Goal: Book appointment/travel/reservation

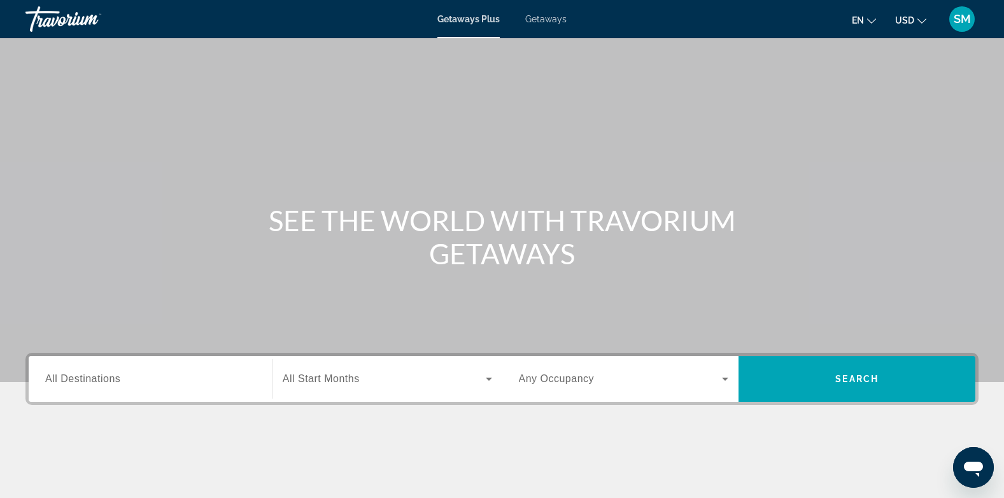
click at [245, 342] on div "Main content" at bounding box center [502, 191] width 1004 height 382
click at [69, 380] on span "All Destinations" at bounding box center [82, 378] width 75 height 11
click at [69, 380] on input "Destination All Destinations" at bounding box center [150, 379] width 210 height 15
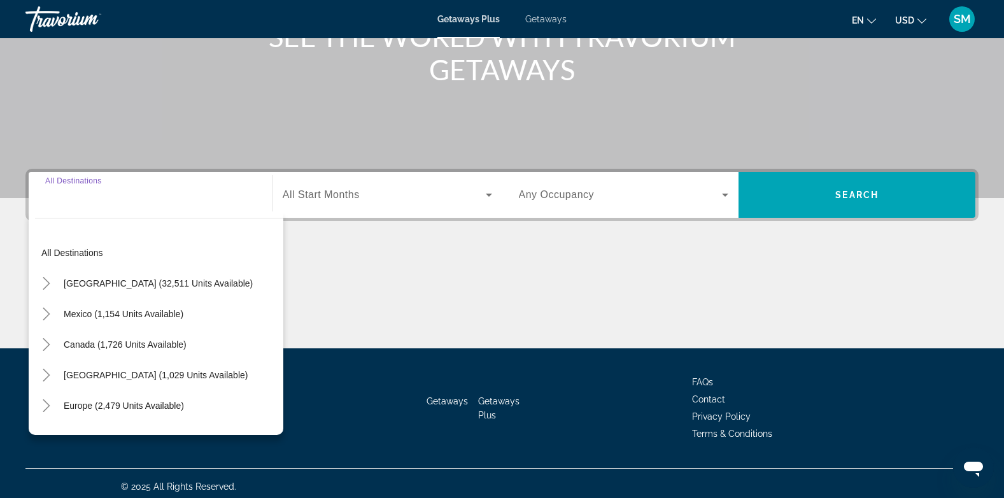
scroll to position [190, 0]
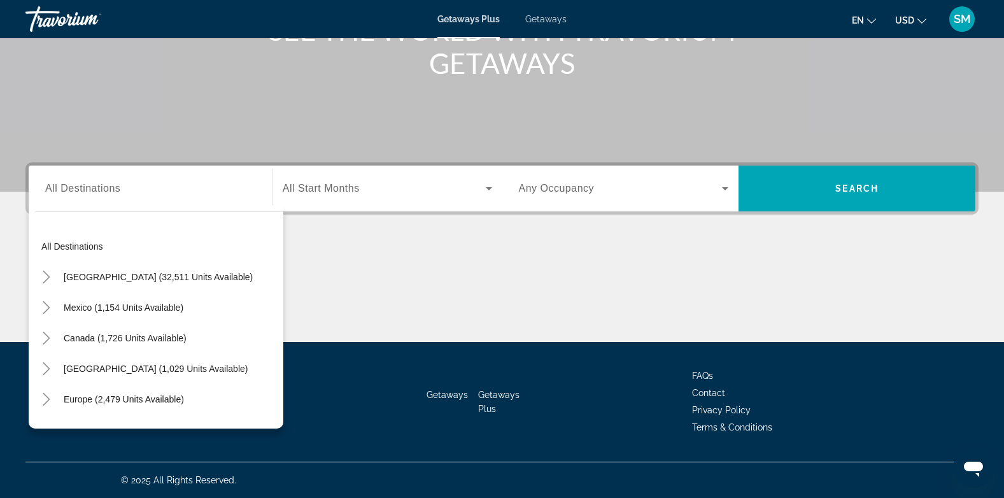
click at [554, 20] on span "Getaways" at bounding box center [545, 19] width 41 height 10
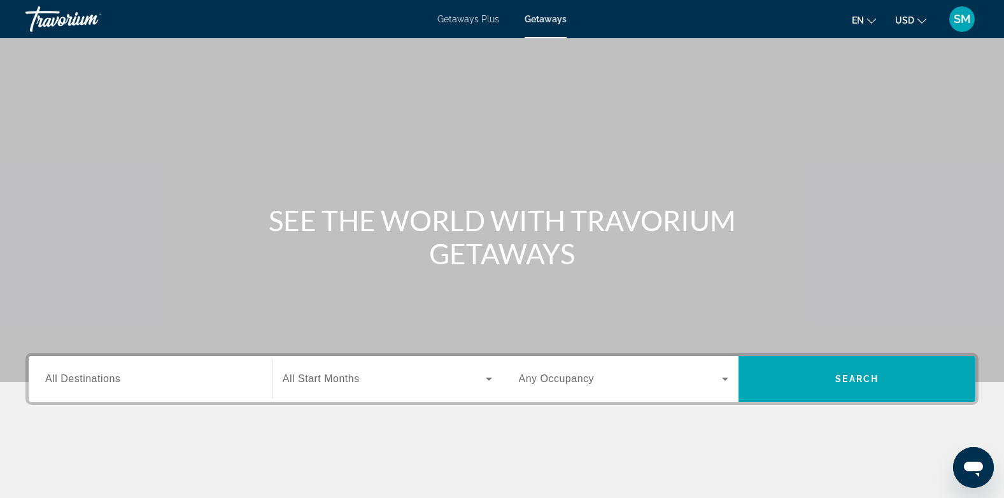
click at [60, 376] on span "All Destinations" at bounding box center [82, 378] width 75 height 11
click at [60, 376] on input "Destination All Destinations" at bounding box center [150, 379] width 210 height 15
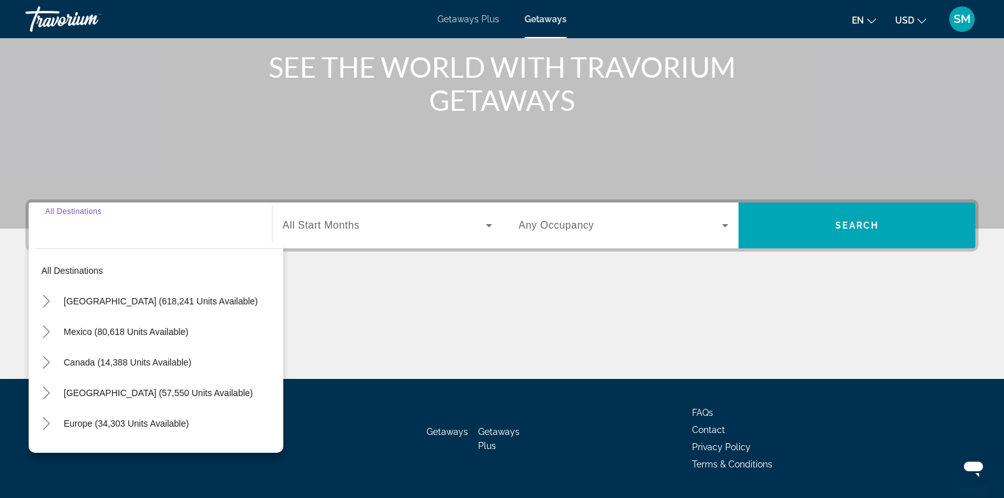
scroll to position [190, 0]
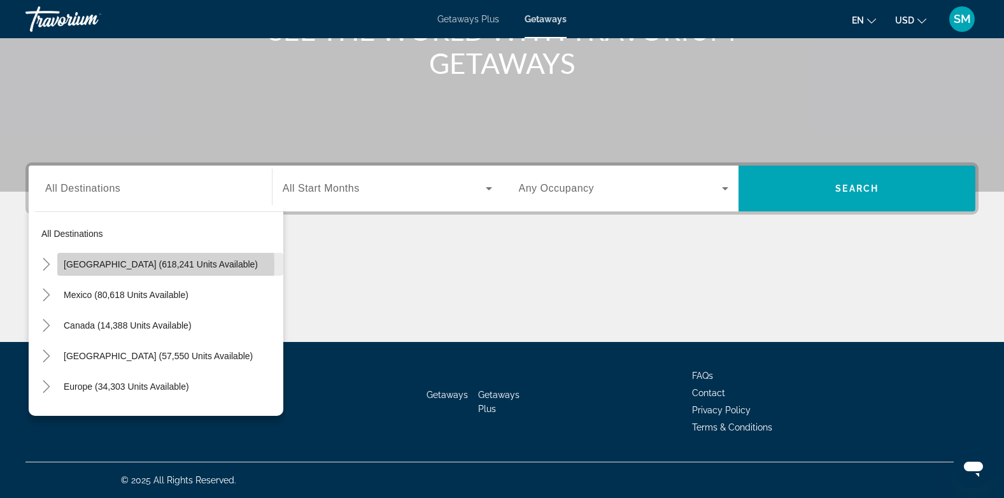
click at [88, 264] on span "[GEOGRAPHIC_DATA] (618,241 units available)" at bounding box center [161, 264] width 194 height 10
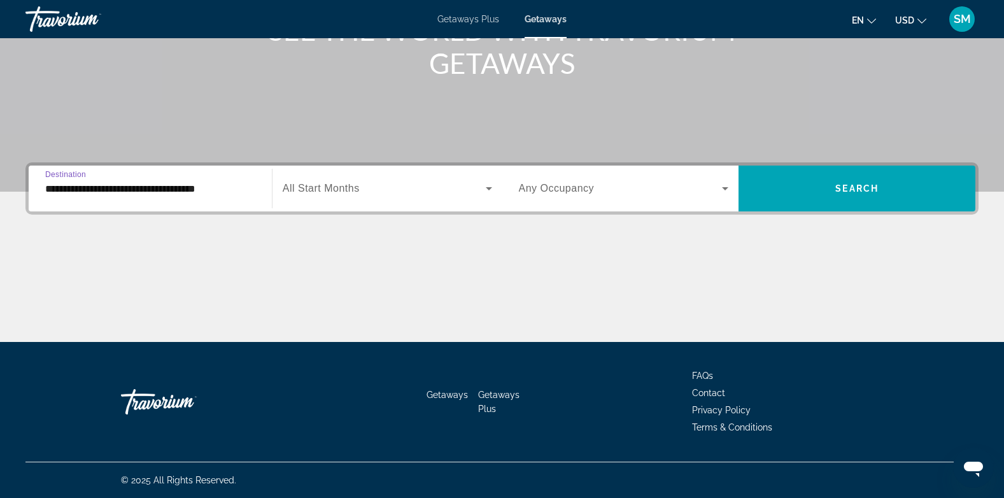
click at [87, 186] on input "**********" at bounding box center [150, 188] width 210 height 15
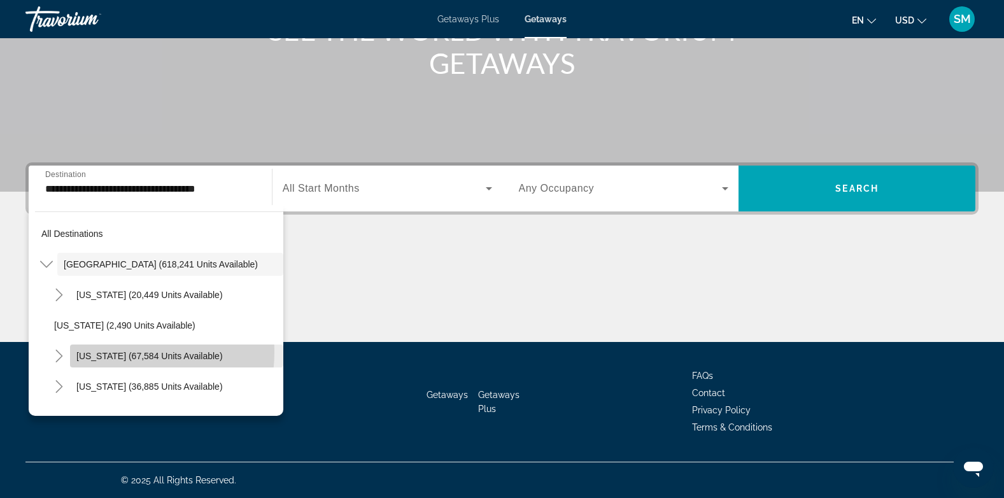
click at [97, 351] on span "[US_STATE] (67,584 units available)" at bounding box center [149, 356] width 146 height 10
type input "**********"
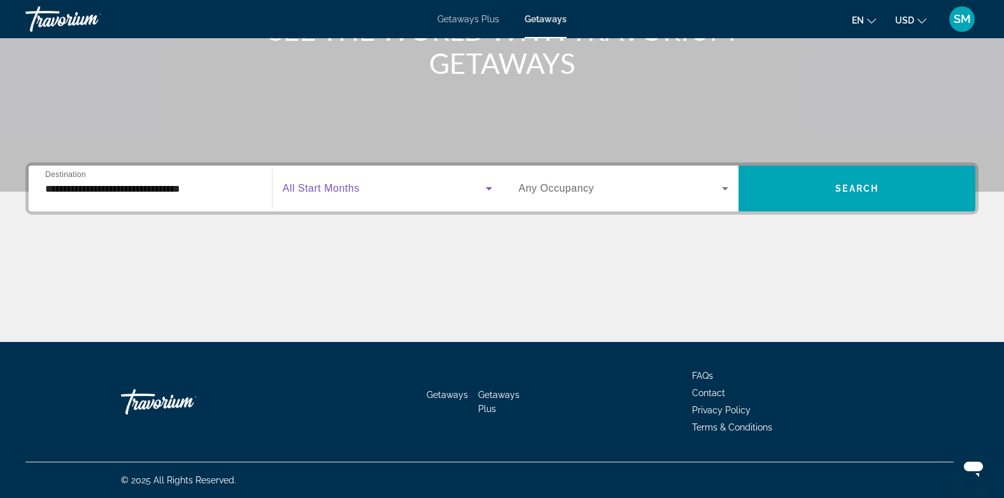
click at [488, 185] on icon "Search widget" at bounding box center [488, 188] width 15 height 15
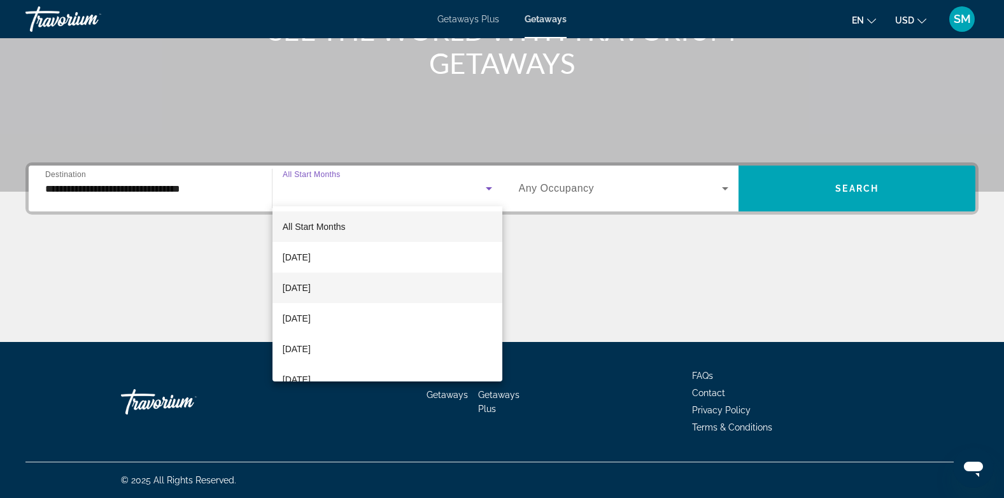
click at [311, 286] on span "[DATE]" at bounding box center [297, 287] width 28 height 15
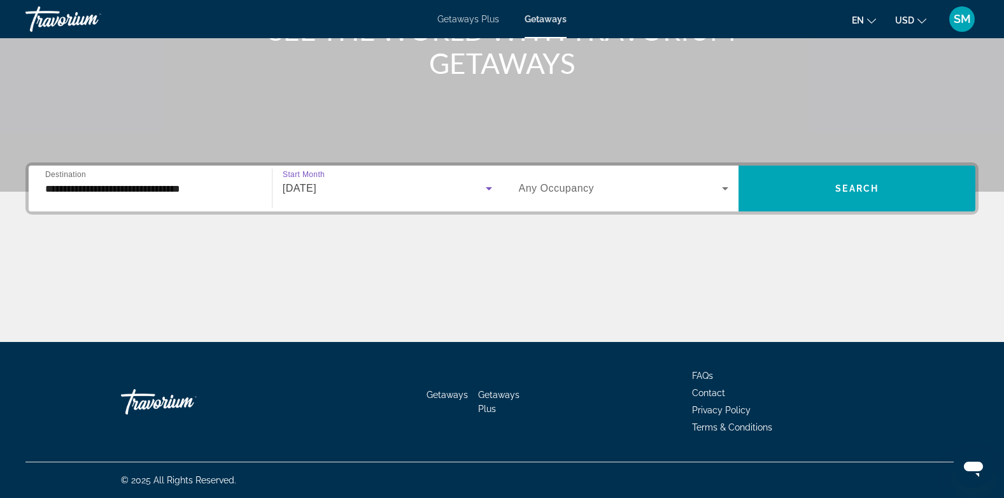
click at [724, 189] on icon "Search widget" at bounding box center [725, 188] width 6 height 3
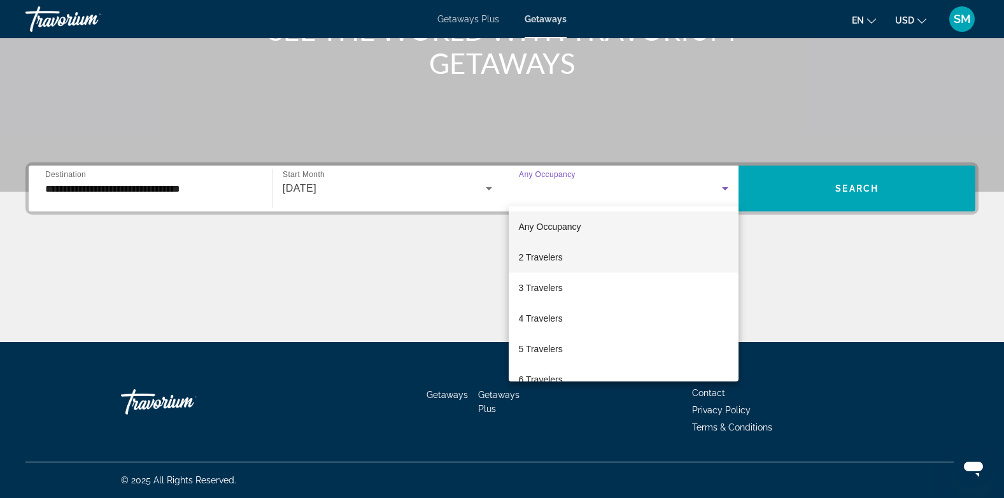
click at [562, 255] on mat-option "2 Travelers" at bounding box center [624, 257] width 230 height 31
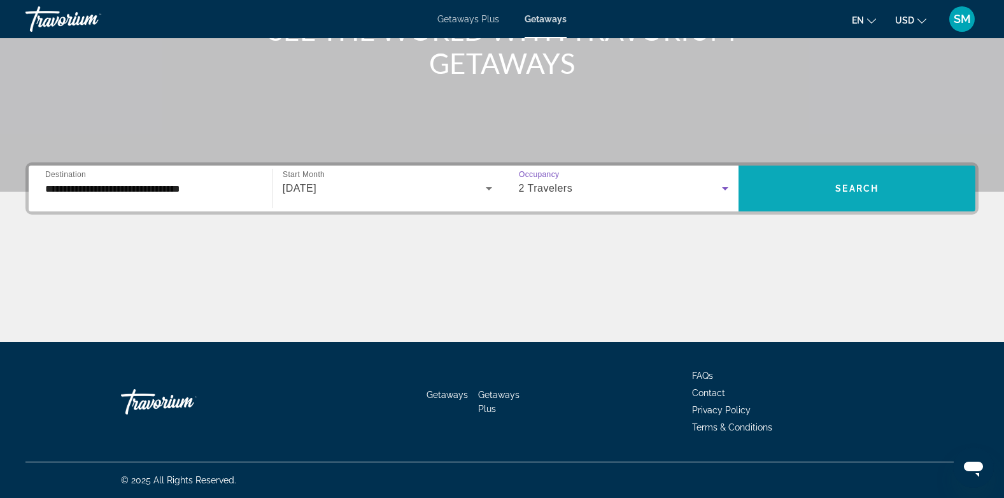
click at [850, 181] on span "Search widget" at bounding box center [856, 188] width 237 height 31
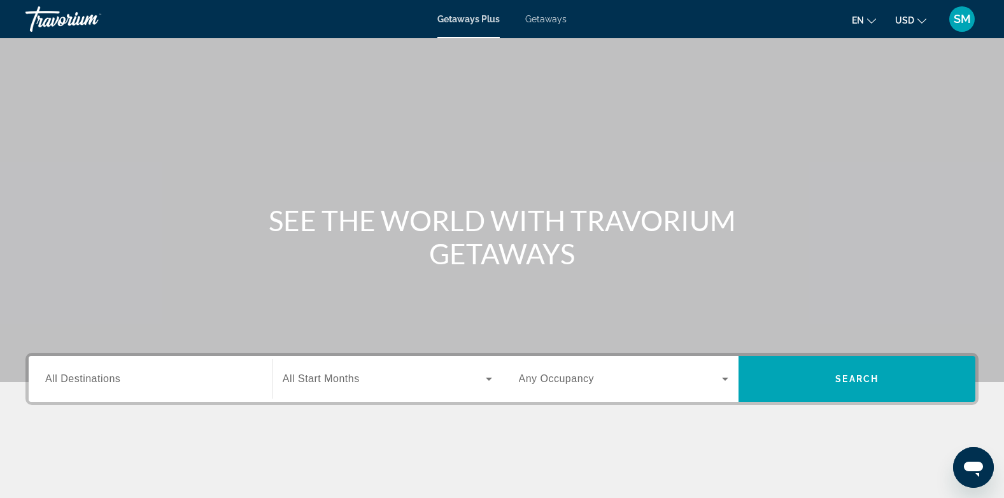
click at [550, 20] on span "Getaways" at bounding box center [545, 19] width 41 height 10
click at [111, 384] on span "All Destinations" at bounding box center [82, 378] width 75 height 11
click at [111, 384] on input "Destination All Destinations" at bounding box center [150, 379] width 210 height 15
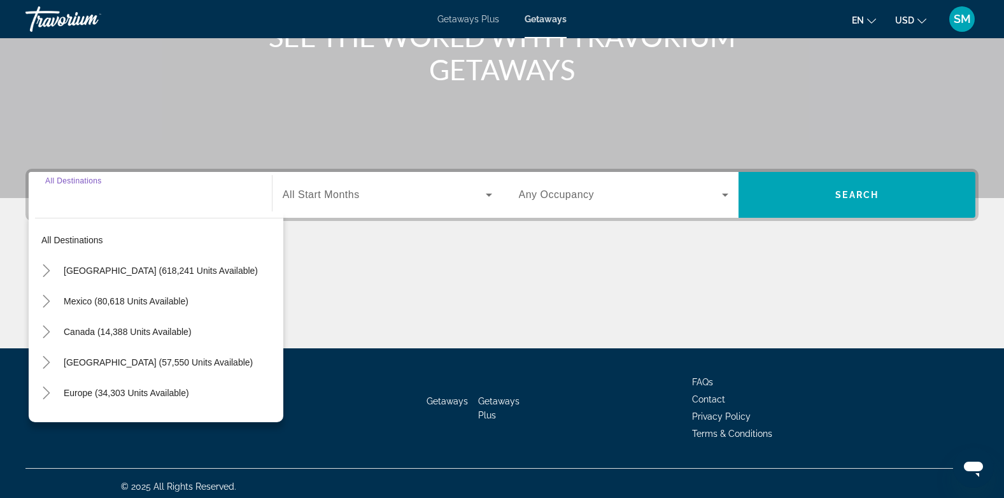
scroll to position [190, 0]
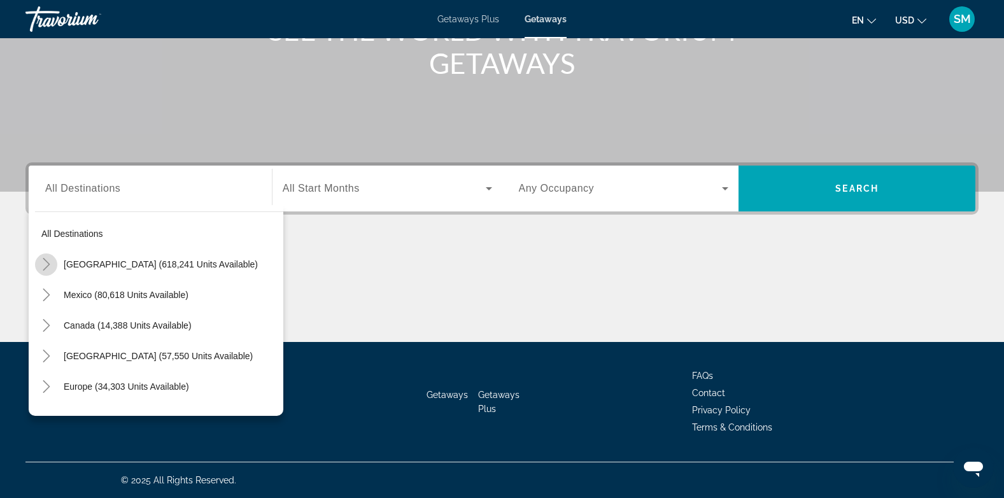
click at [43, 265] on icon "Toggle United States (618,241 units available)" at bounding box center [46, 264] width 13 height 13
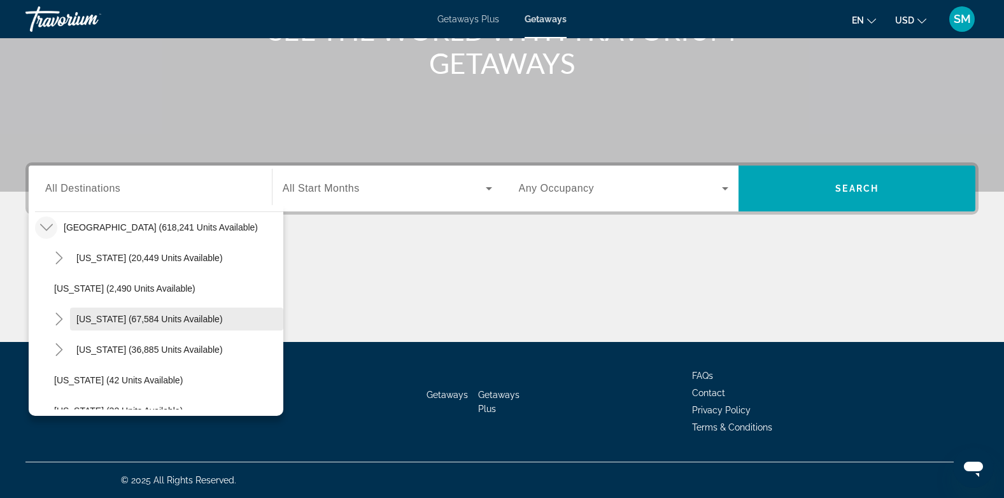
click at [86, 318] on span "[US_STATE] (67,584 units available)" at bounding box center [149, 319] width 146 height 10
type input "**********"
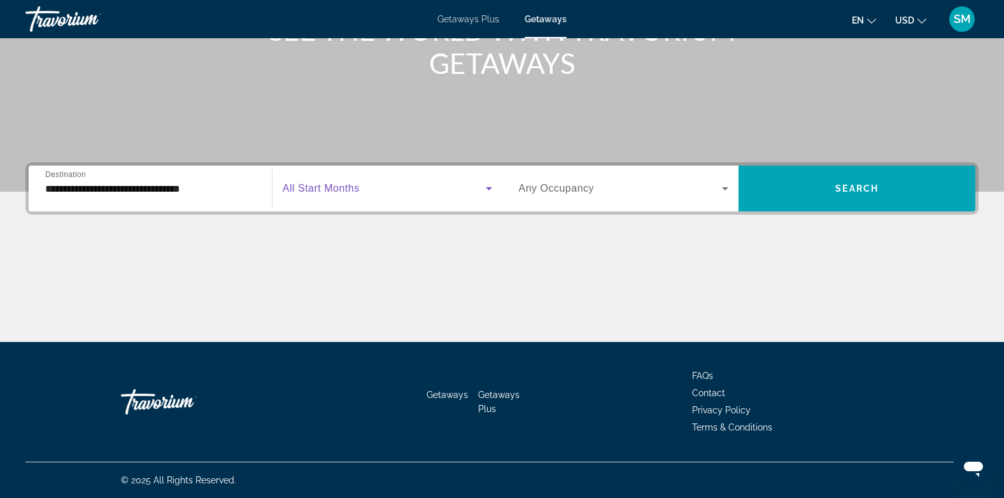
click at [489, 190] on icon "Search widget" at bounding box center [489, 188] width 6 height 3
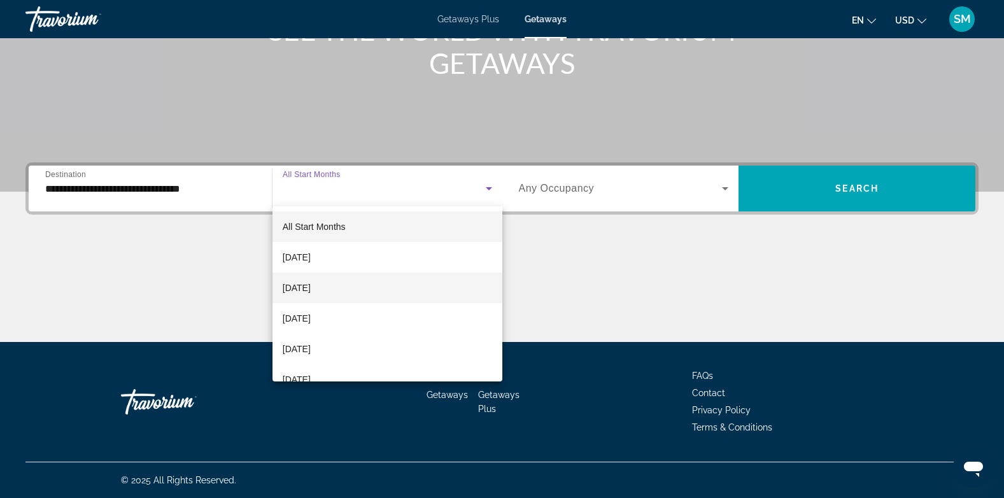
click at [311, 283] on span "[DATE]" at bounding box center [297, 287] width 28 height 15
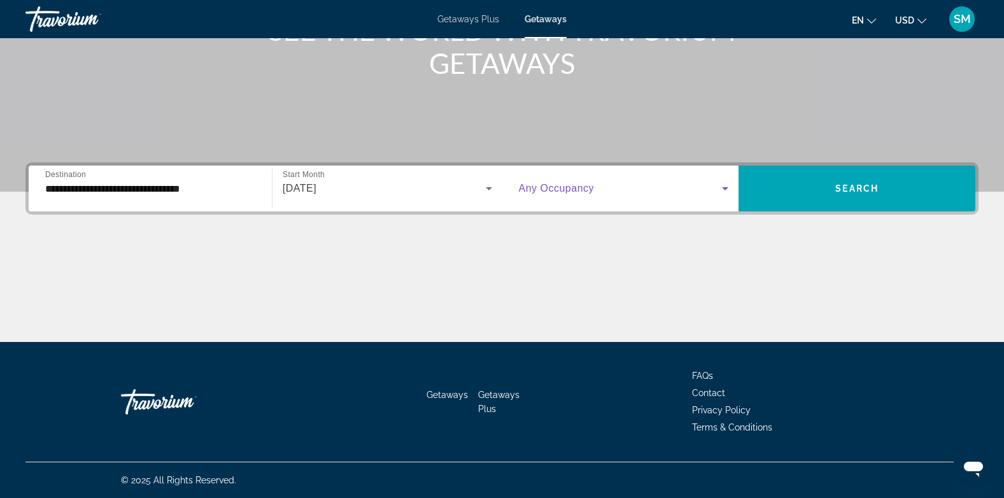
click at [721, 187] on icon "Search widget" at bounding box center [724, 188] width 15 height 15
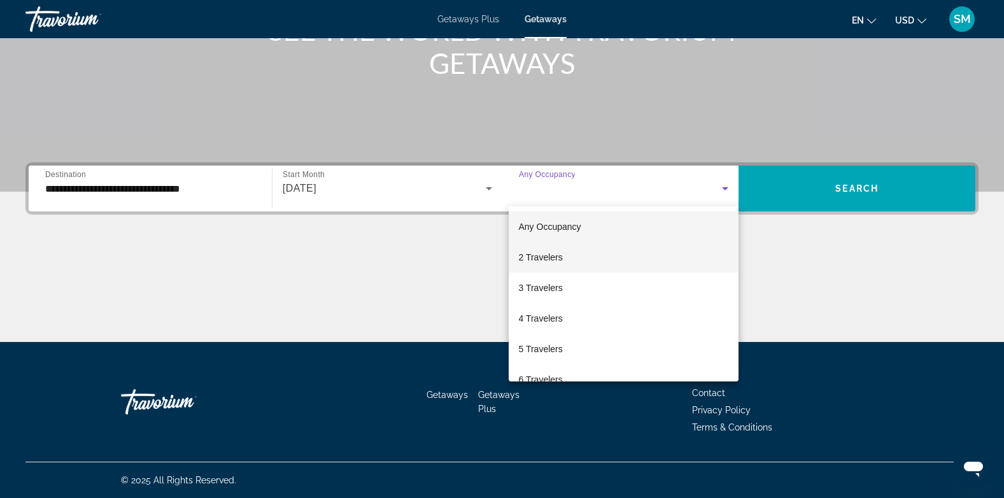
click at [554, 255] on span "2 Travelers" at bounding box center [541, 256] width 44 height 15
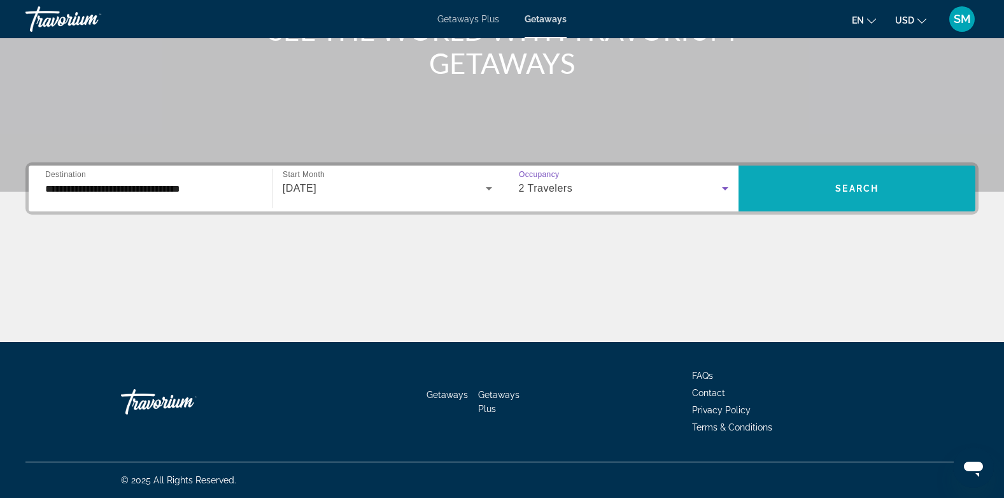
click at [838, 194] on span "Search widget" at bounding box center [856, 188] width 237 height 31
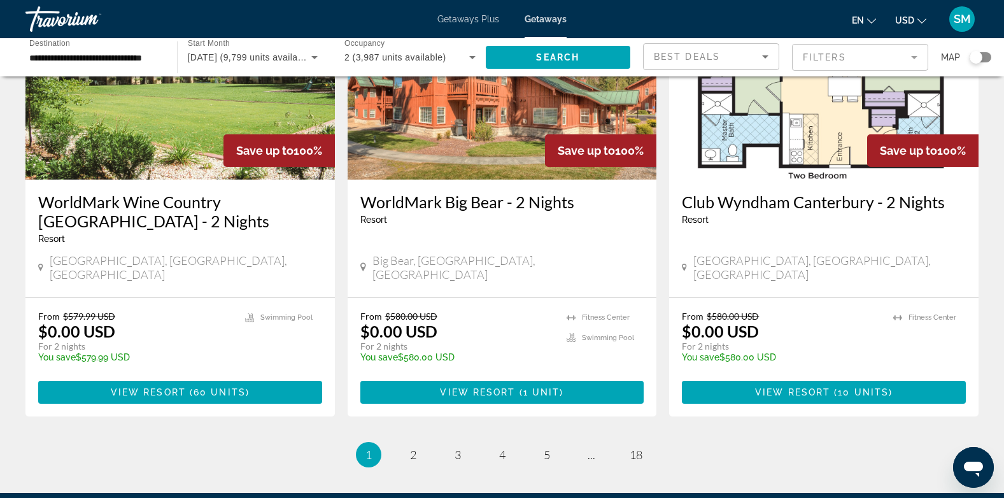
scroll to position [1571, 0]
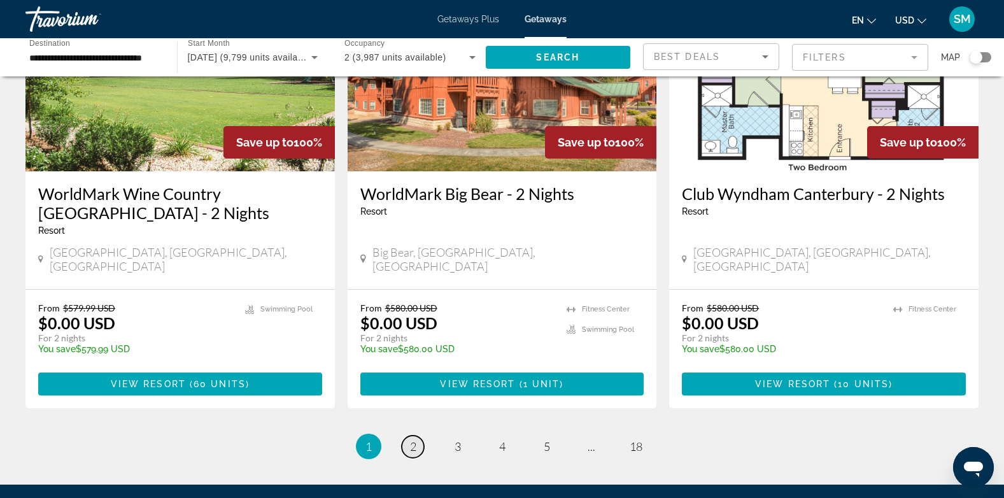
click at [414, 439] on span "2" at bounding box center [413, 446] width 6 height 14
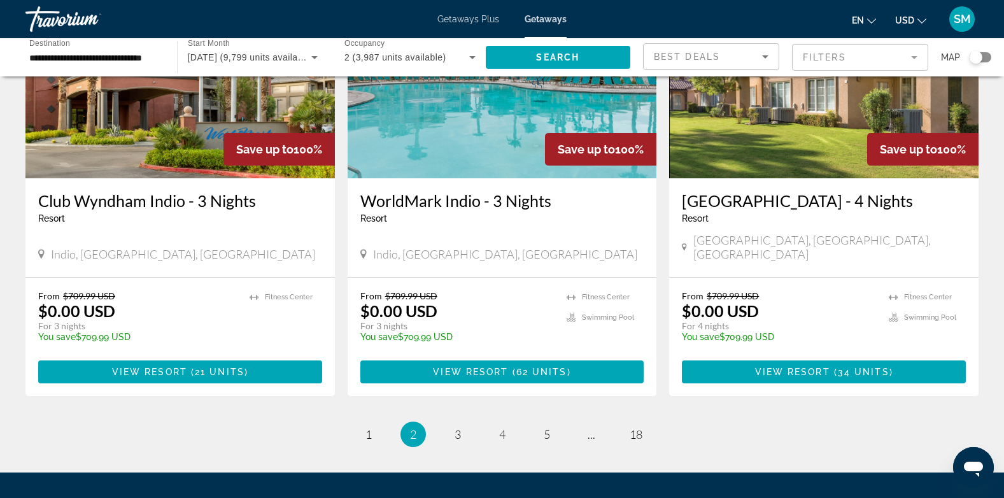
scroll to position [1619, 0]
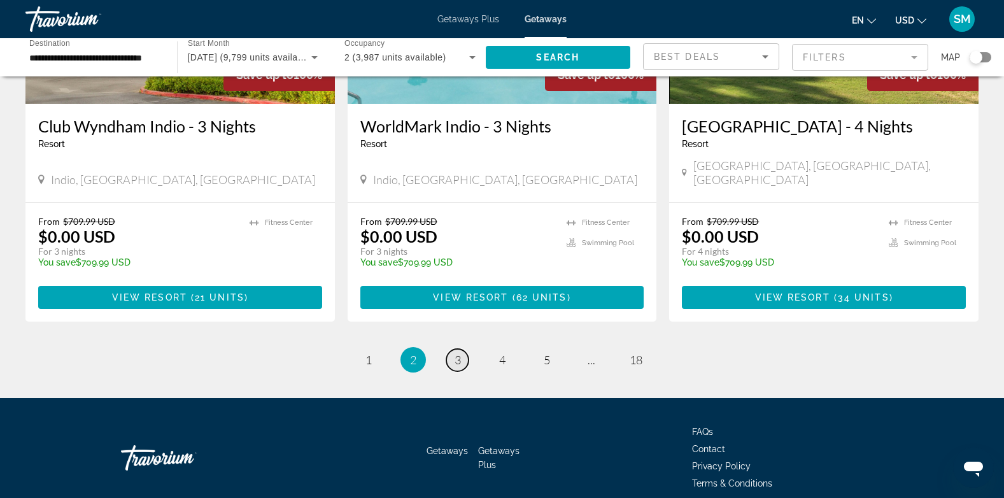
click at [456, 353] on span "3" at bounding box center [457, 360] width 6 height 14
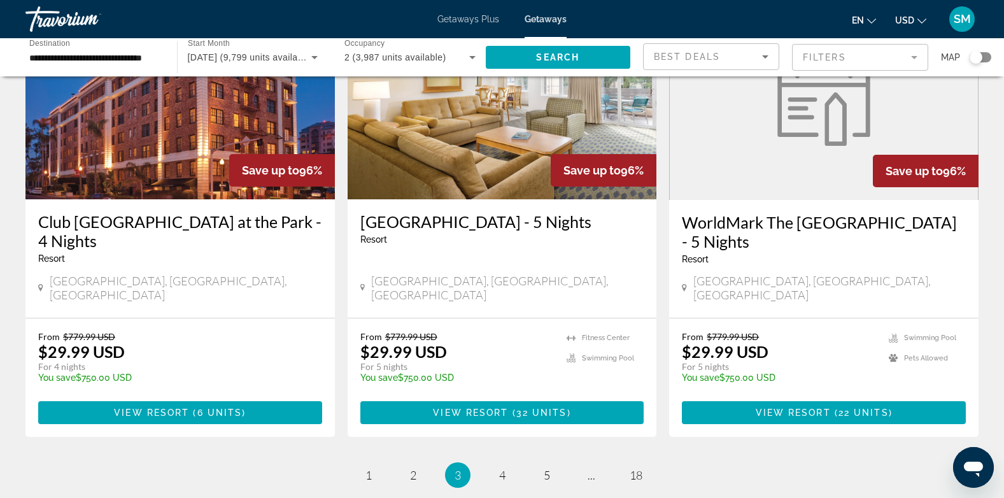
scroll to position [1560, 0]
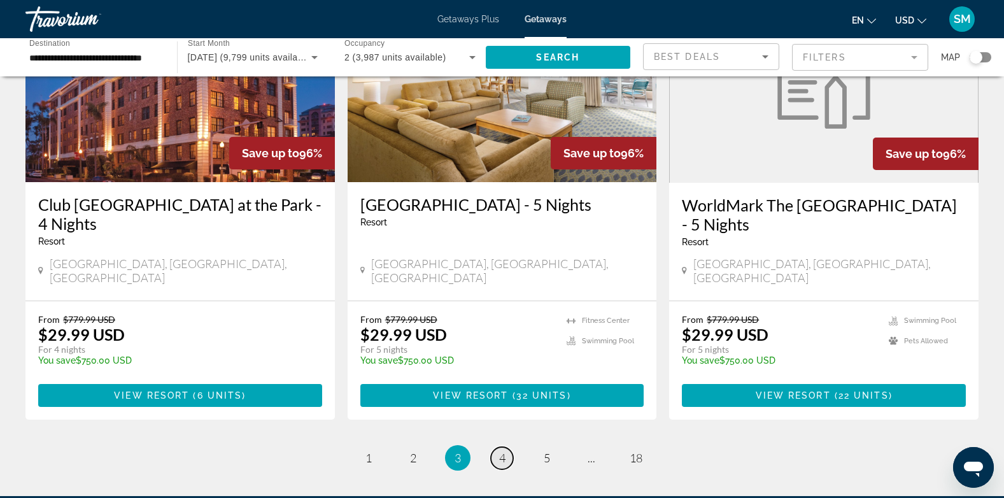
click at [504, 451] on span "4" at bounding box center [502, 458] width 6 height 14
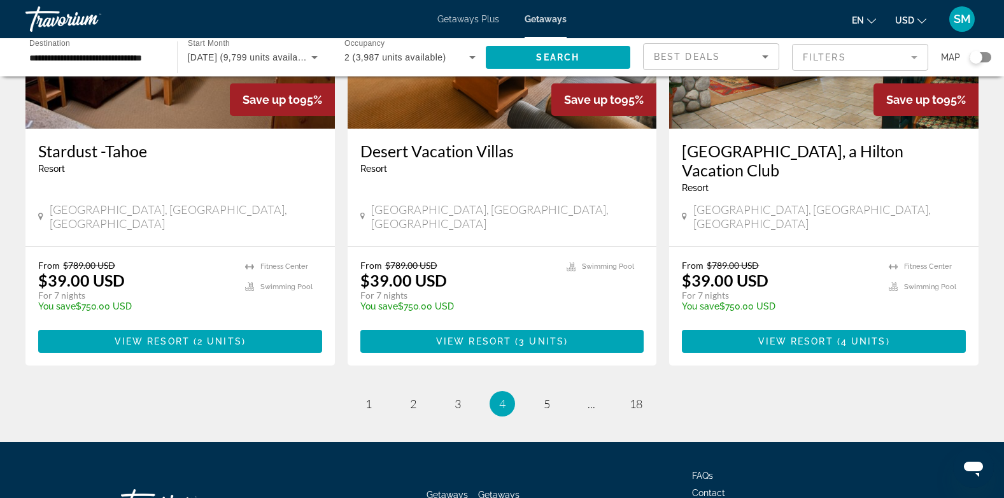
scroll to position [1615, 0]
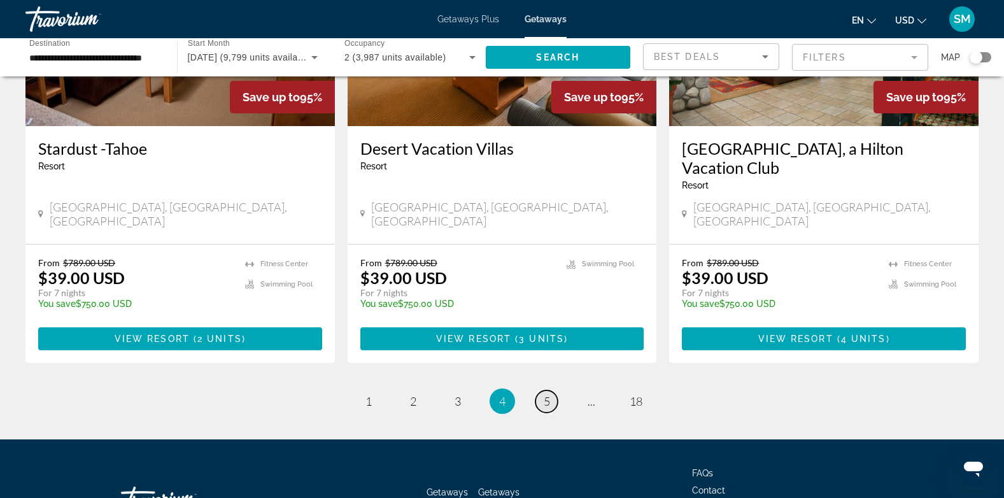
click at [545, 394] on span "5" at bounding box center [547, 401] width 6 height 14
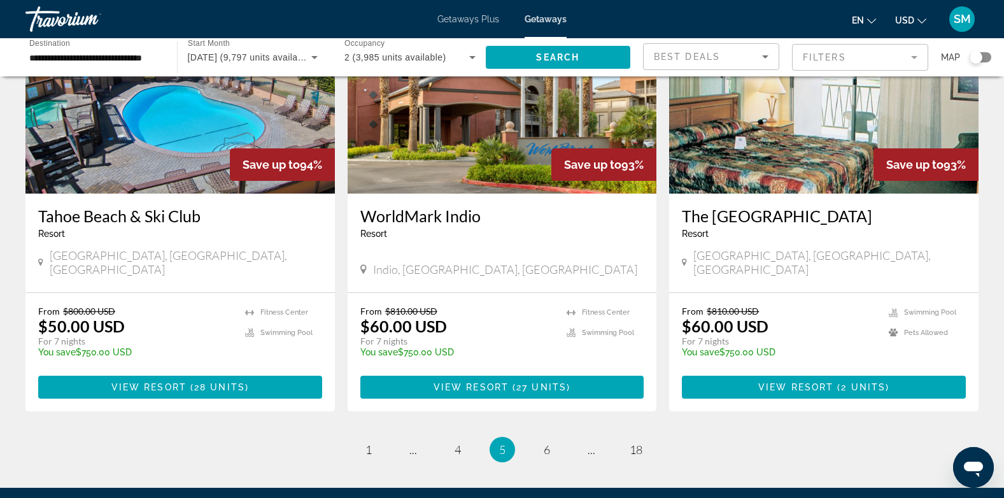
scroll to position [1524, 0]
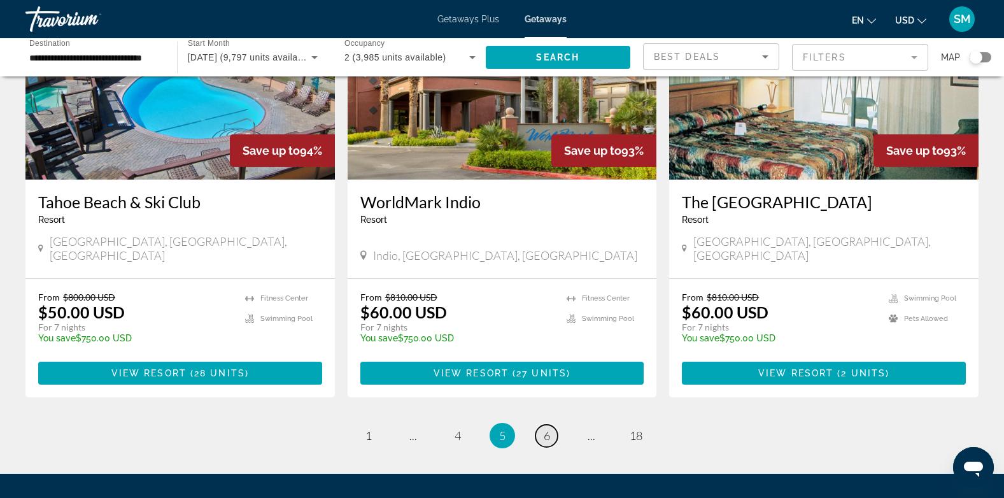
click at [550, 425] on link "page 6" at bounding box center [546, 436] width 22 height 22
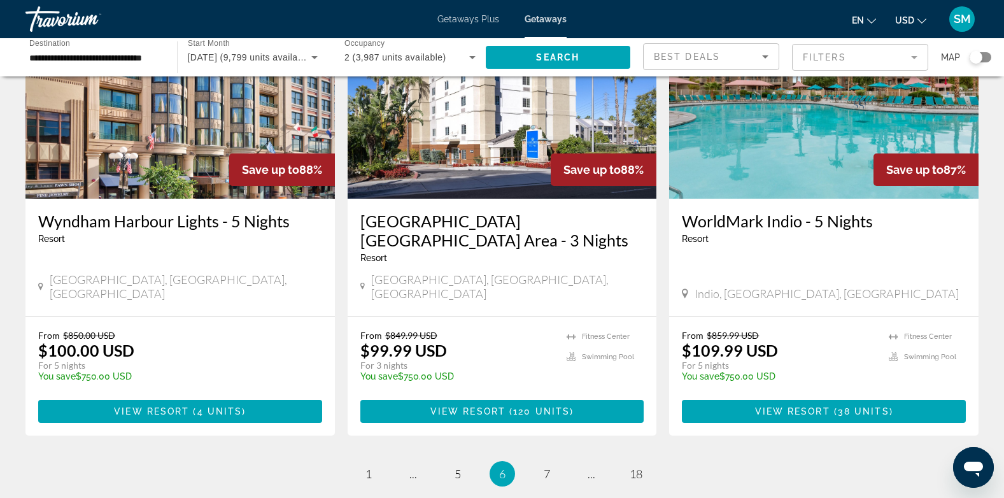
scroll to position [1619, 0]
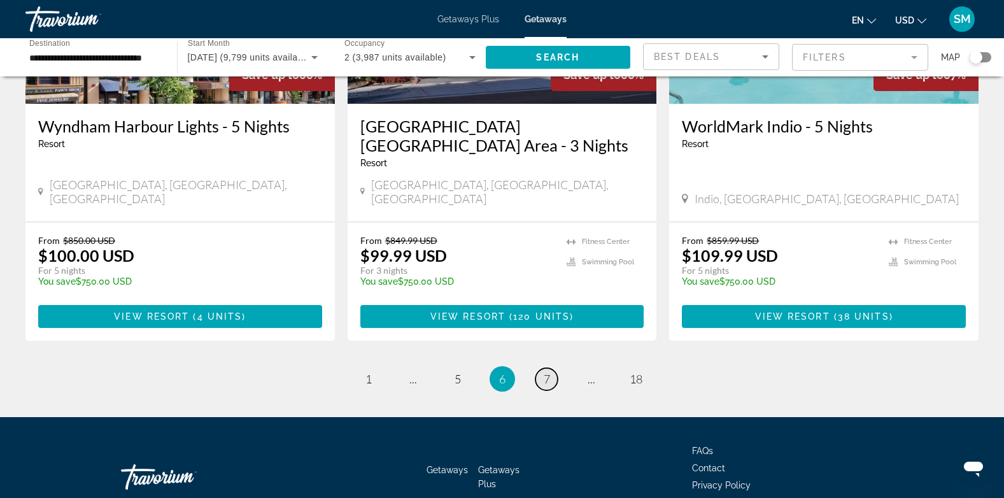
click at [542, 368] on link "page 7" at bounding box center [546, 379] width 22 height 22
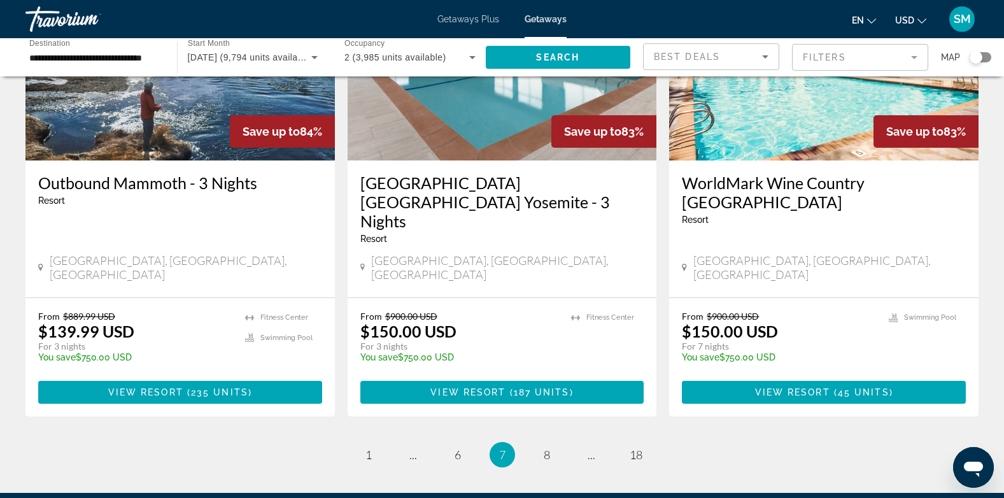
scroll to position [1620, 0]
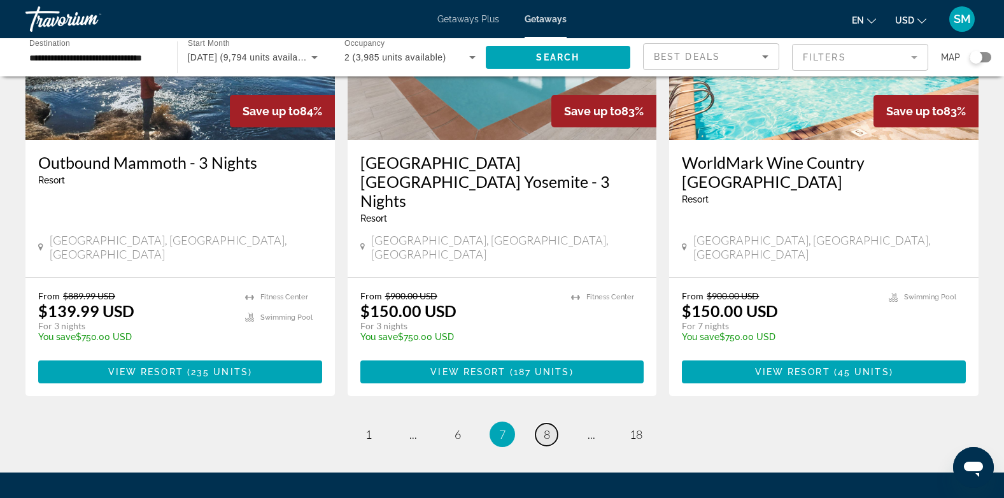
click at [544, 427] on span "8" at bounding box center [547, 434] width 6 height 14
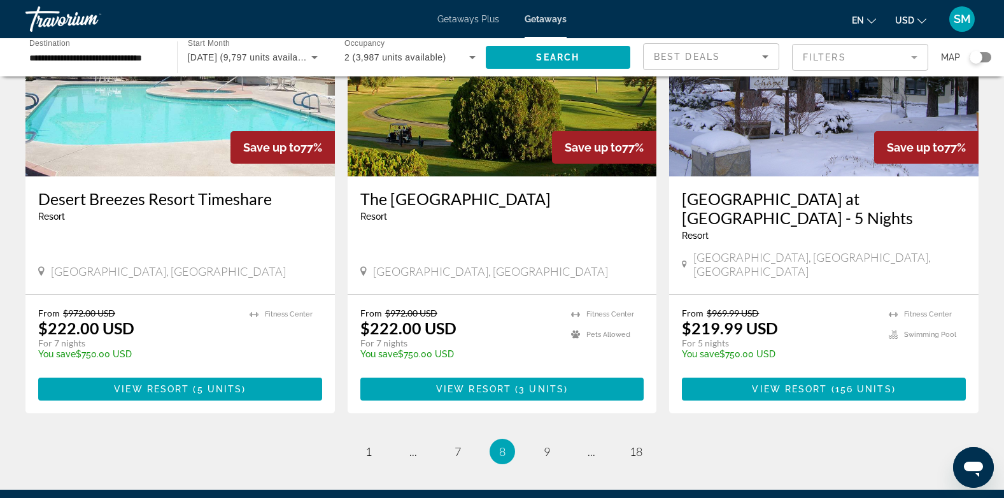
scroll to position [1619, 0]
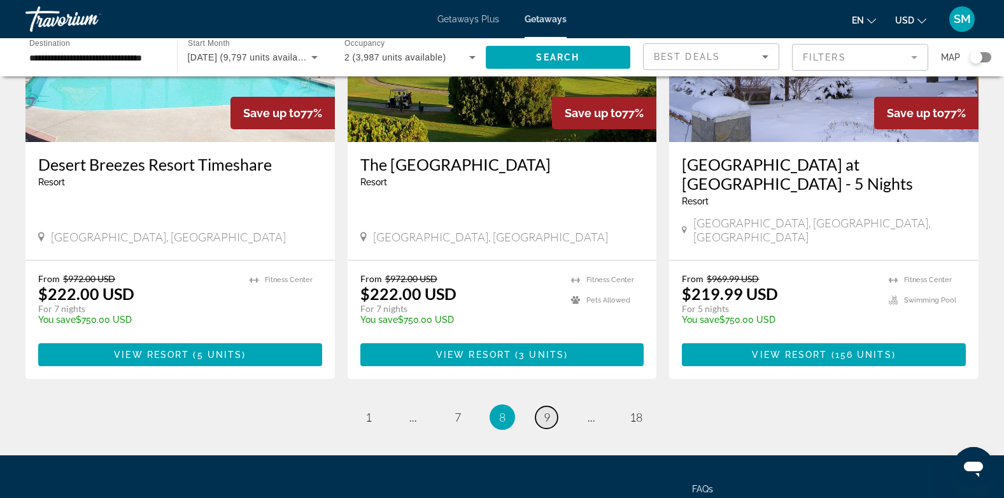
click at [547, 410] on span "9" at bounding box center [547, 417] width 6 height 14
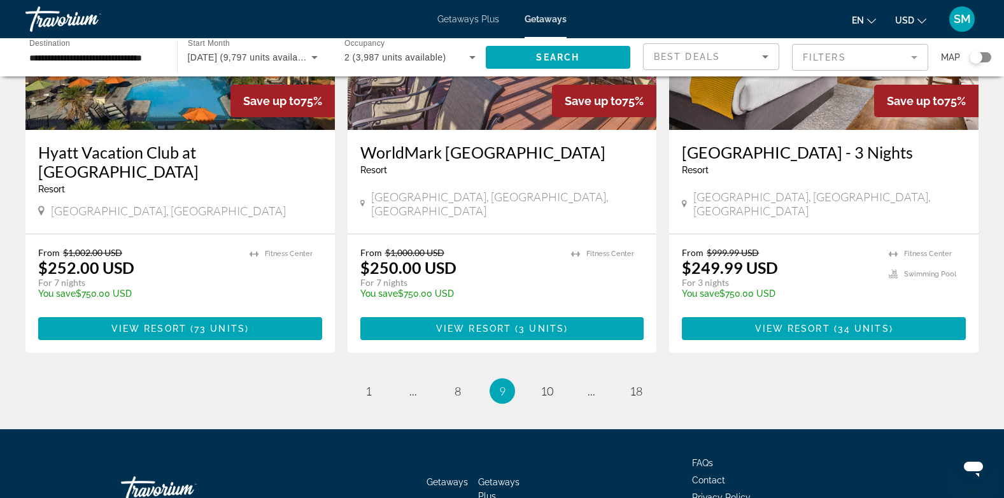
scroll to position [1619, 0]
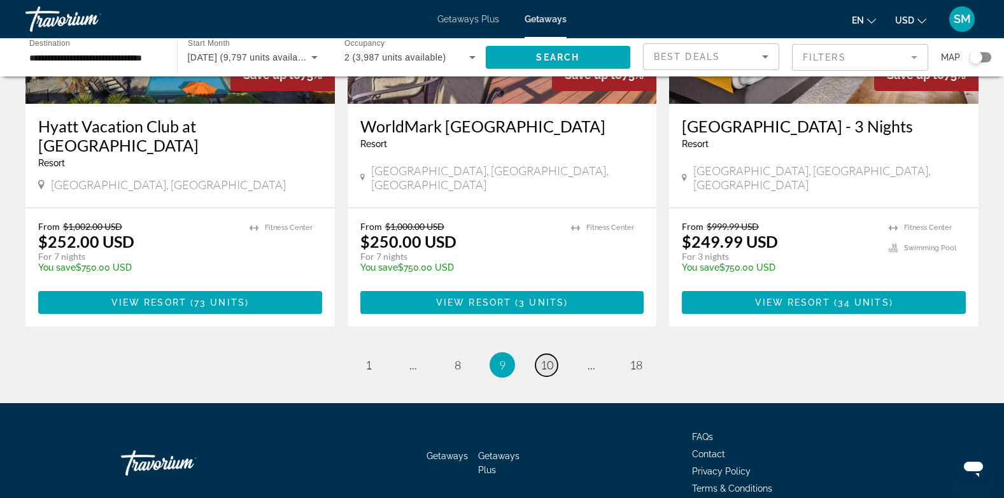
click at [548, 358] on span "10" at bounding box center [546, 365] width 13 height 14
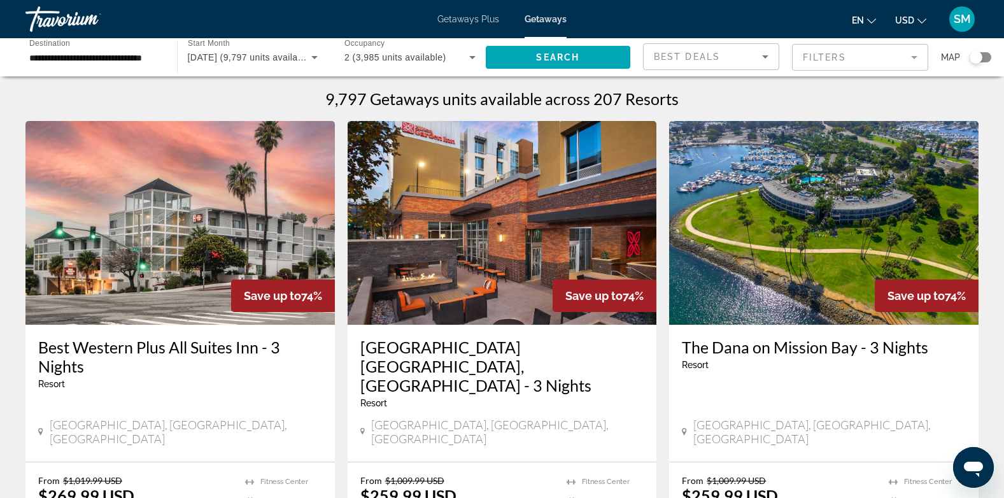
click at [978, 57] on div "Search widget" at bounding box center [975, 57] width 13 height 13
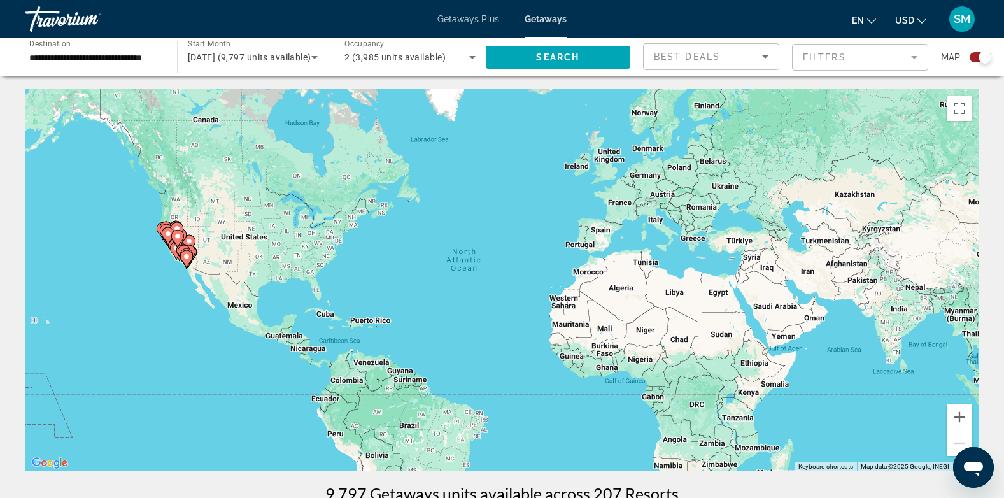
click at [199, 224] on div "To activate drag with keyboard, press Alt + Enter. Once in keyboard drag state,…" at bounding box center [501, 280] width 953 height 382
click at [958, 418] on button "Zoom in" at bounding box center [958, 416] width 25 height 25
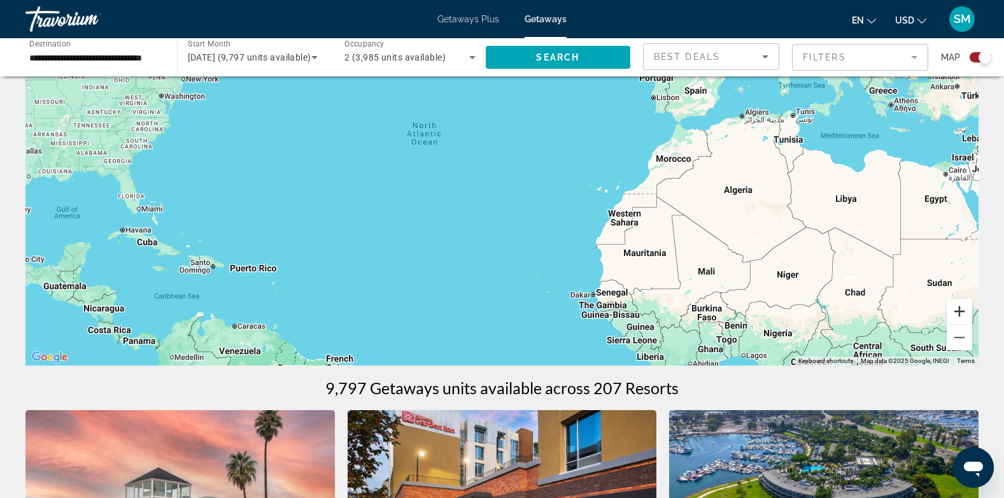
scroll to position [109, 0]
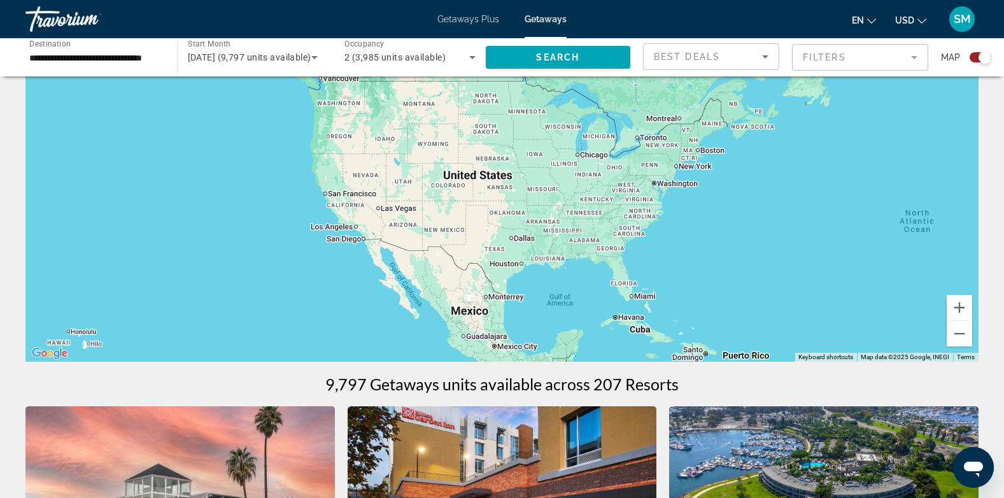
drag, startPoint x: 436, startPoint y: 184, endPoint x: 931, endPoint y: 275, distance: 503.5
click at [931, 275] on div "Main content" at bounding box center [501, 171] width 953 height 382
click at [963, 300] on button "Zoom in" at bounding box center [958, 307] width 25 height 25
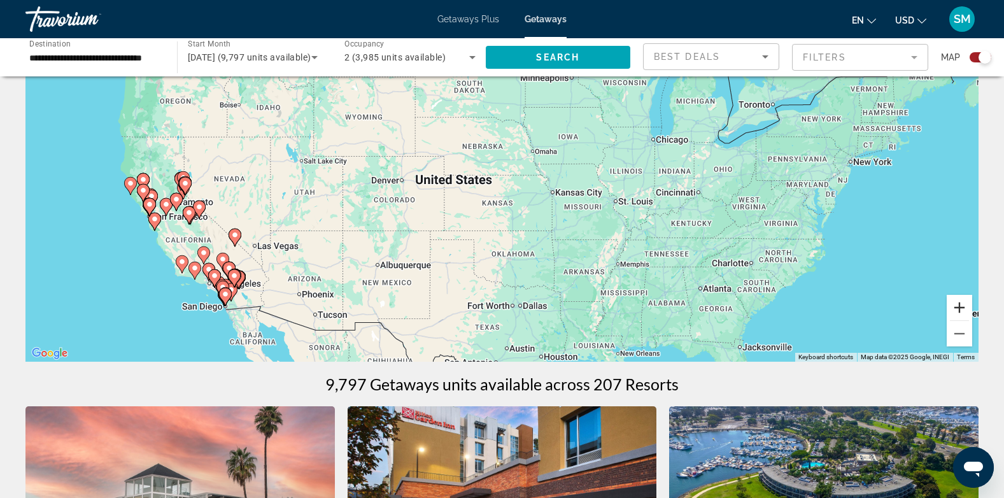
click at [963, 300] on button "Zoom in" at bounding box center [958, 307] width 25 height 25
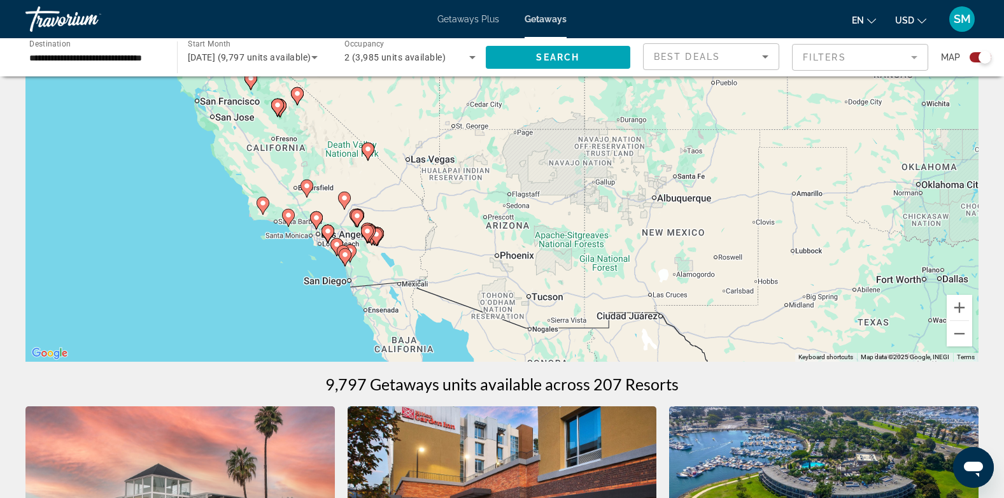
drag, startPoint x: 368, startPoint y: 284, endPoint x: 743, endPoint y: 117, distance: 410.3
click at [743, 117] on div "To activate drag with keyboard, press Alt + Enter. Once in keyboard drag state,…" at bounding box center [501, 171] width 953 height 382
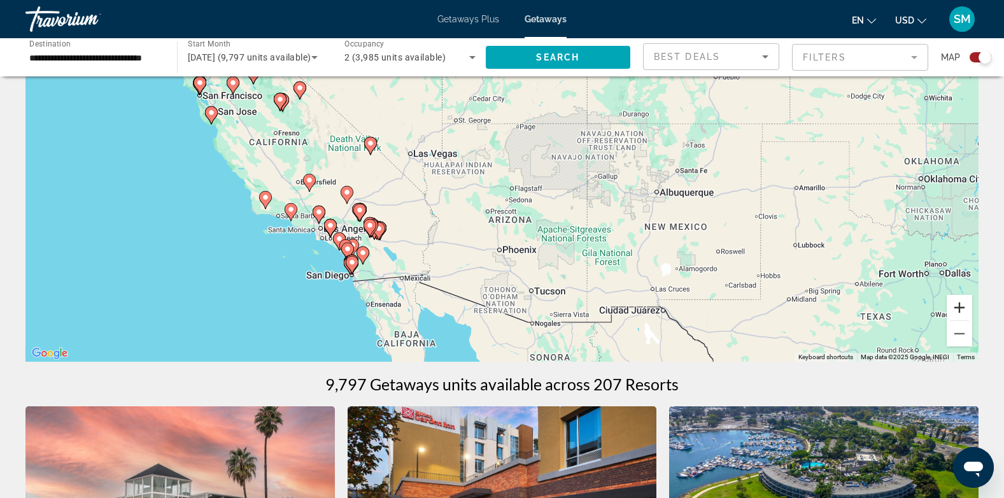
click at [959, 301] on button "Zoom in" at bounding box center [958, 307] width 25 height 25
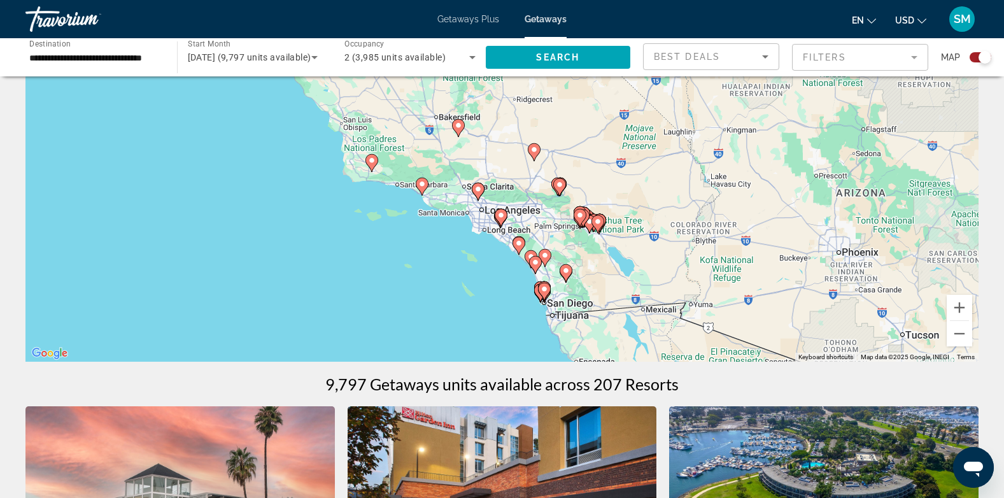
drag, startPoint x: 571, startPoint y: 297, endPoint x: 915, endPoint y: 220, distance: 352.2
click at [915, 220] on div "To activate drag with keyboard, press Alt + Enter. Once in keyboard drag state,…" at bounding box center [501, 171] width 953 height 382
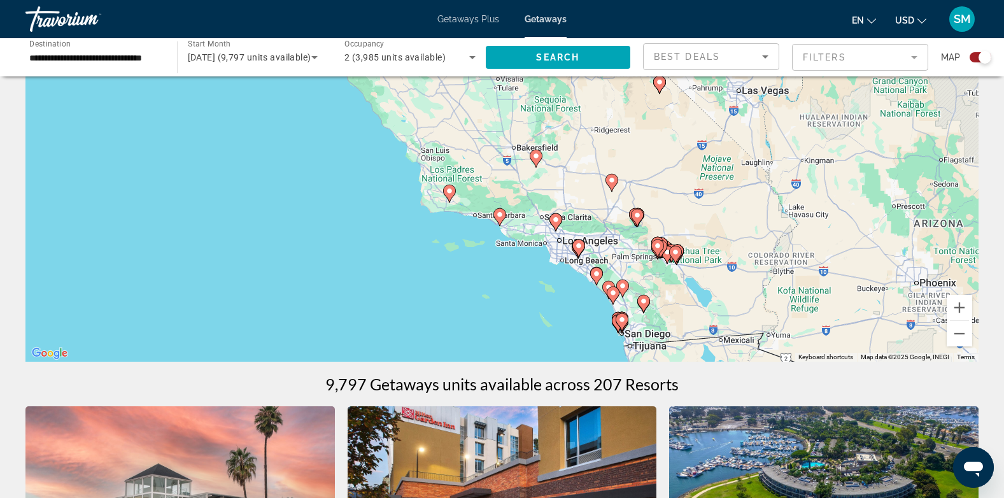
drag, startPoint x: 722, startPoint y: 237, endPoint x: 801, endPoint y: 269, distance: 85.1
click at [801, 269] on div "To activate drag with keyboard, press Alt + Enter. Once in keyboard drag state,…" at bounding box center [501, 171] width 953 height 382
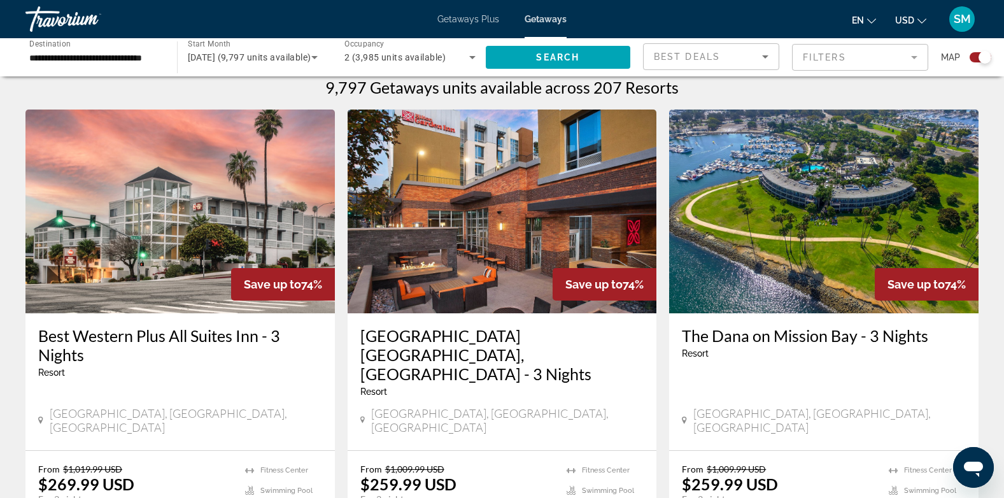
scroll to position [393, 0]
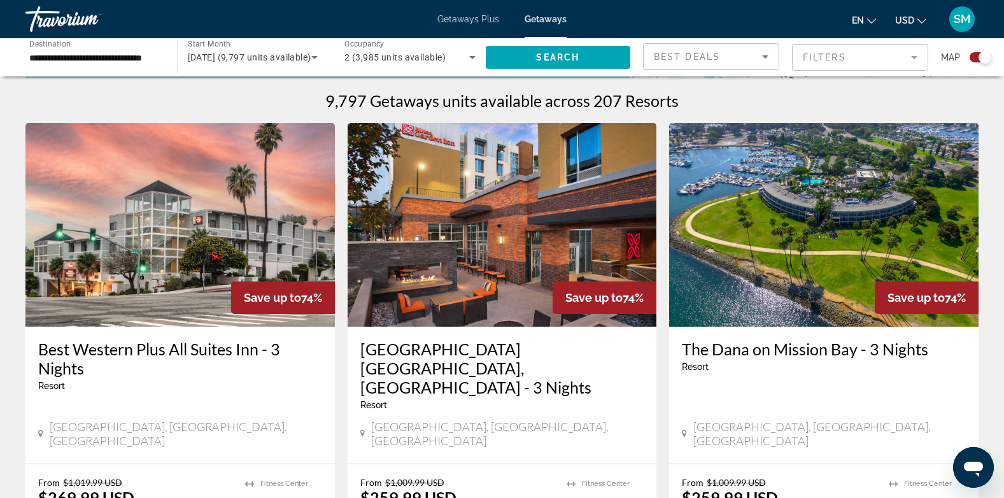
click at [211, 219] on img "Main content" at bounding box center [179, 225] width 309 height 204
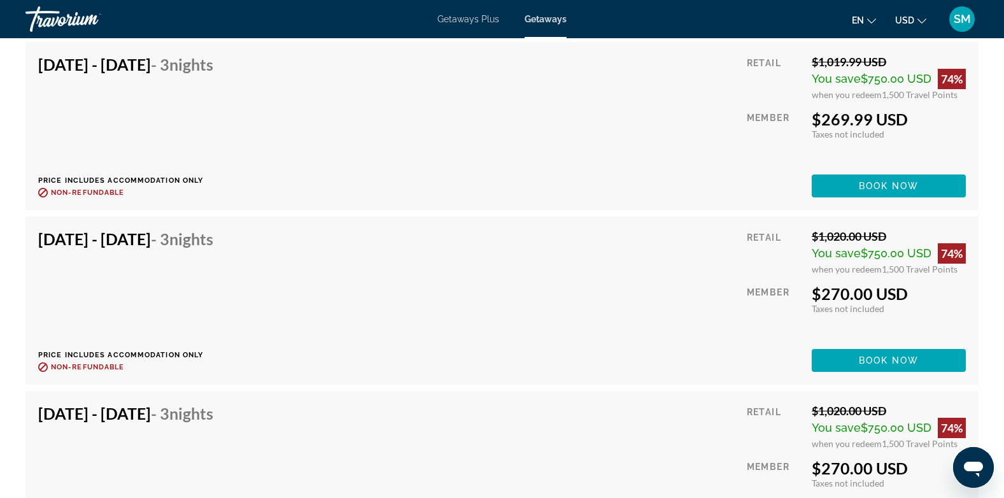
scroll to position [4828, 0]
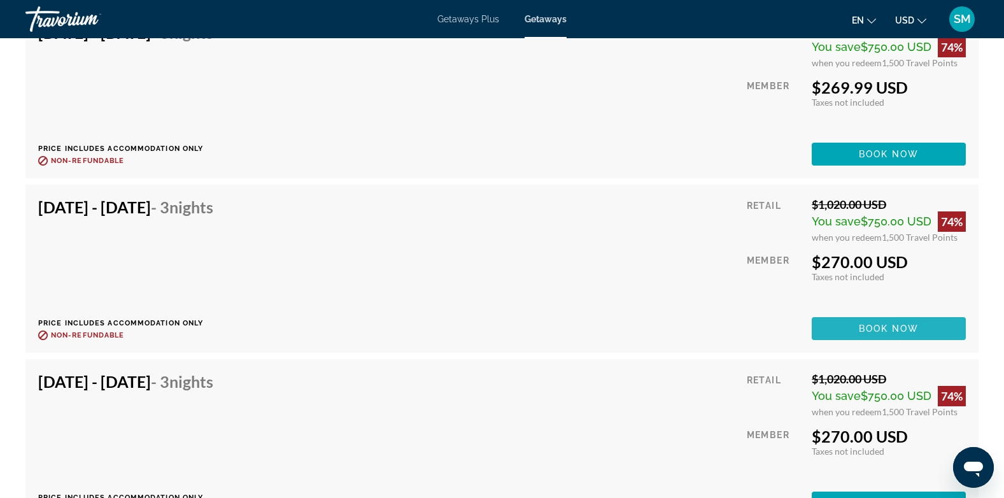
click at [873, 327] on span "Book now" at bounding box center [889, 328] width 60 height 10
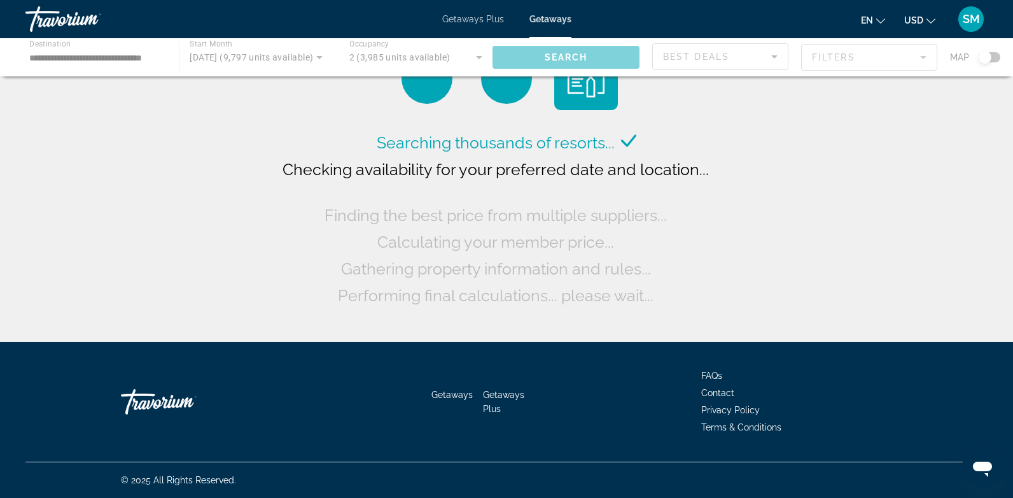
click at [991, 419] on div "Getaways Getaways Plus FAQs Contact Privacy Policy Terms & Conditions © 2025 Al…" at bounding box center [506, 420] width 1013 height 156
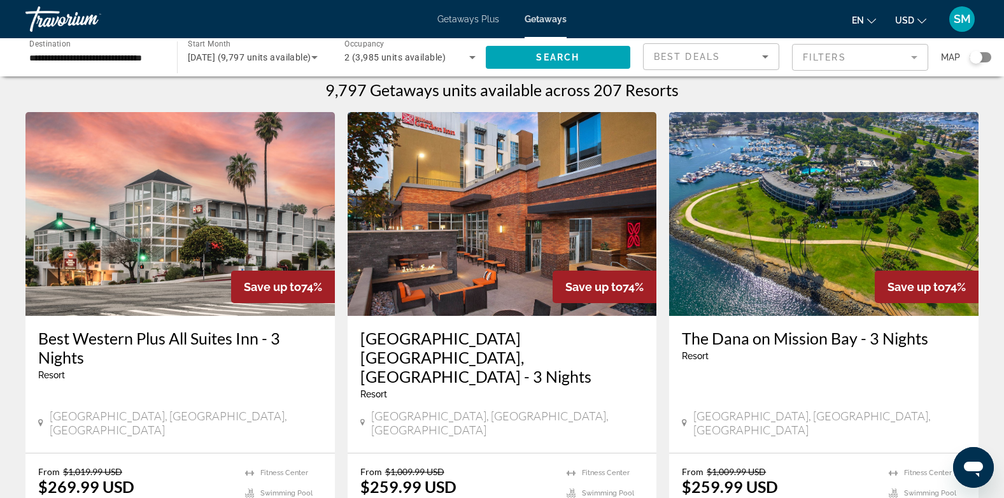
scroll to position [3, 0]
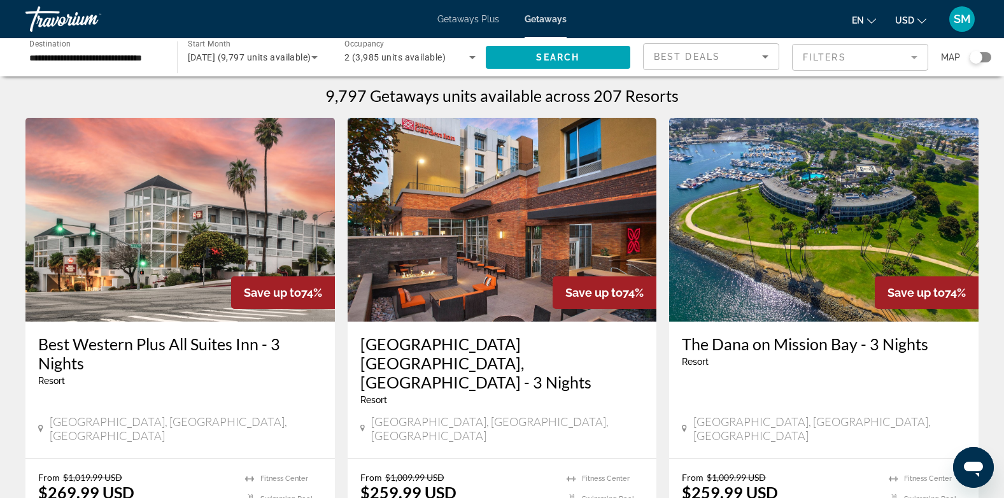
click at [192, 235] on img "Main content" at bounding box center [179, 220] width 309 height 204
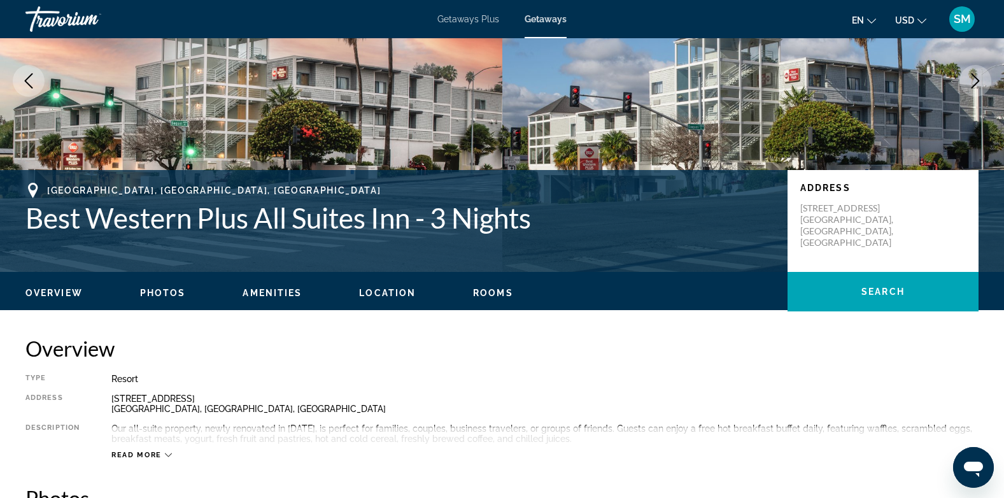
scroll to position [127, 0]
